Goal: Task Accomplishment & Management: Manage account settings

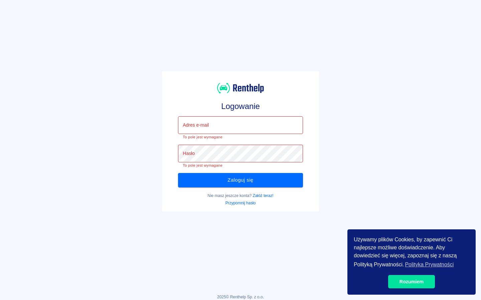
click at [240, 125] on input "Adres e-mail" at bounding box center [240, 125] width 124 height 18
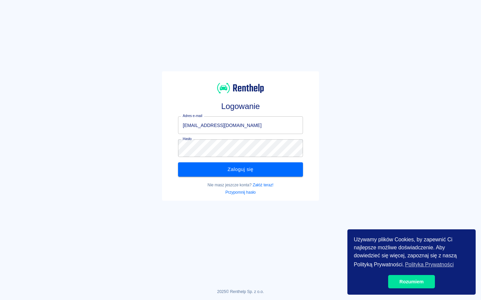
click button "Zaloguj się" at bounding box center [240, 170] width 124 height 14
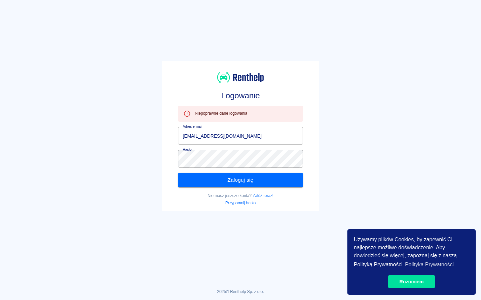
click at [240, 136] on input "[EMAIL_ADDRESS][DOMAIN_NAME]" at bounding box center [240, 136] width 124 height 18
type input "net"
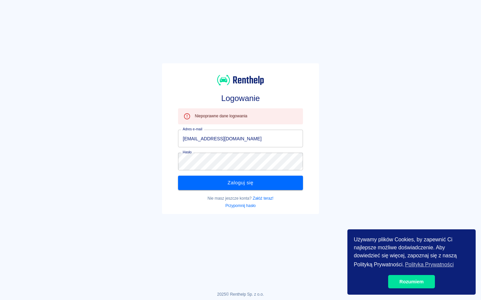
scroll to position [11, 0]
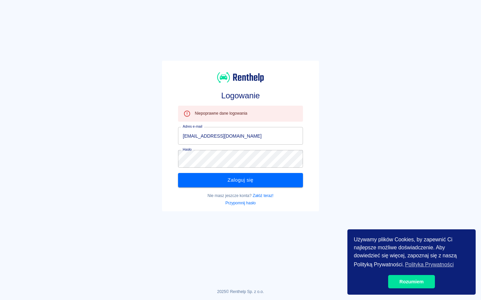
click button "Zaloguj się" at bounding box center [240, 180] width 124 height 14
click at [240, 136] on input "[EMAIL_ADDRESS][DOMAIN_NAME]" at bounding box center [240, 136] width 124 height 18
type input "net"
click button "Zaloguj się" at bounding box center [240, 180] width 124 height 14
click at [240, 136] on input "[EMAIL_ADDRESS][DOMAIN_NAME]" at bounding box center [240, 136] width 124 height 18
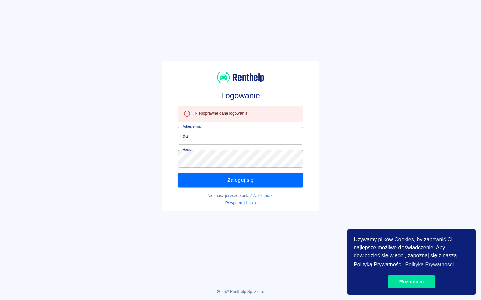
type input "d"
click button "Zaloguj się" at bounding box center [240, 180] width 124 height 14
click at [240, 136] on input "[EMAIL_ADDRESS][DOMAIN_NAME]" at bounding box center [240, 136] width 124 height 18
type input "om"
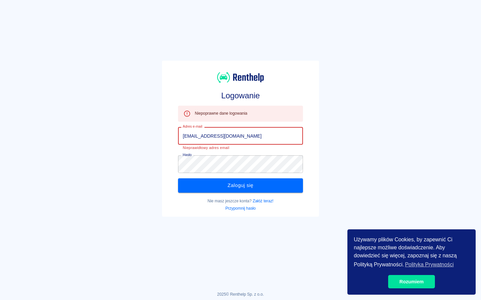
type input "[EMAIL_ADDRESS][DOMAIN_NAME]"
